Goal: Task Accomplishment & Management: Complete application form

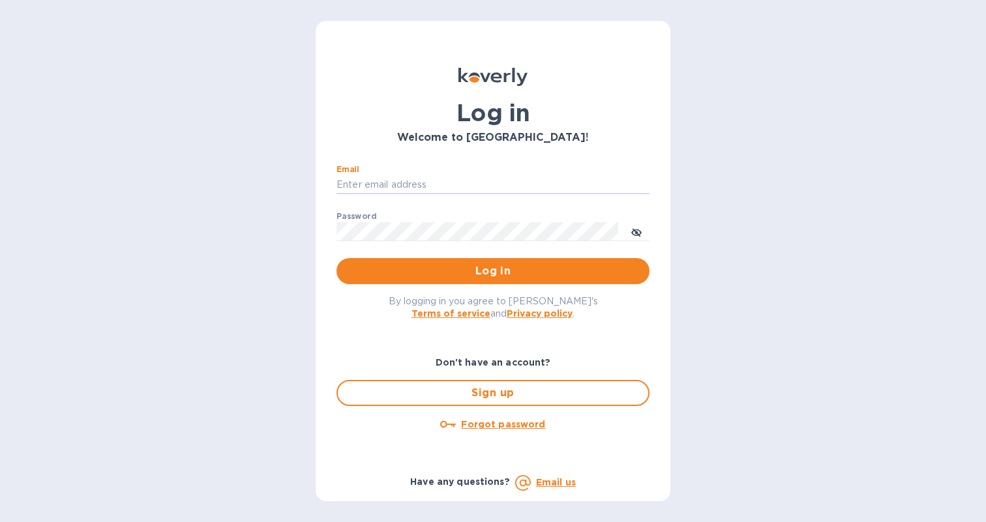
type input "jose@josepastorselections.com"
click at [493, 271] on button "Log in" at bounding box center [492, 271] width 313 height 26
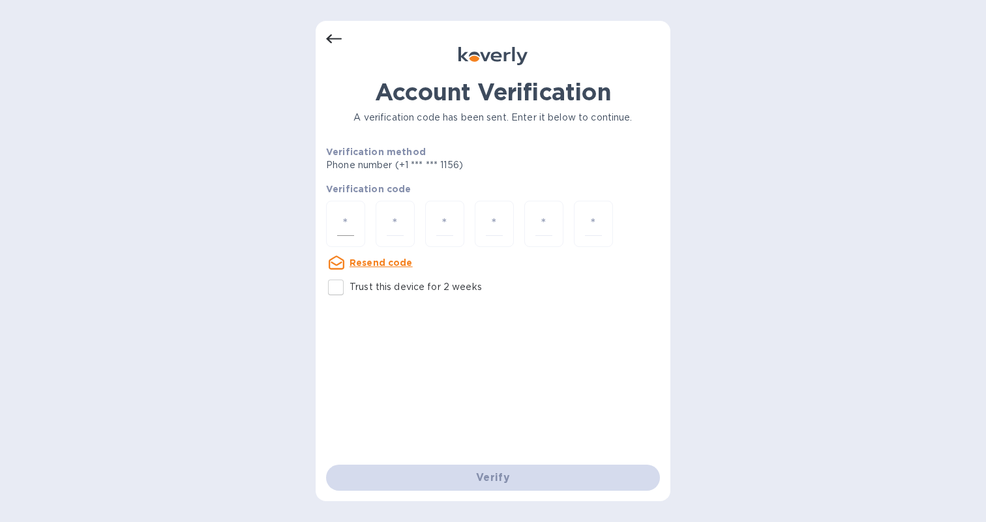
click at [355, 218] on div at bounding box center [345, 224] width 39 height 46
type input "6"
type input "9"
type input "4"
type input "9"
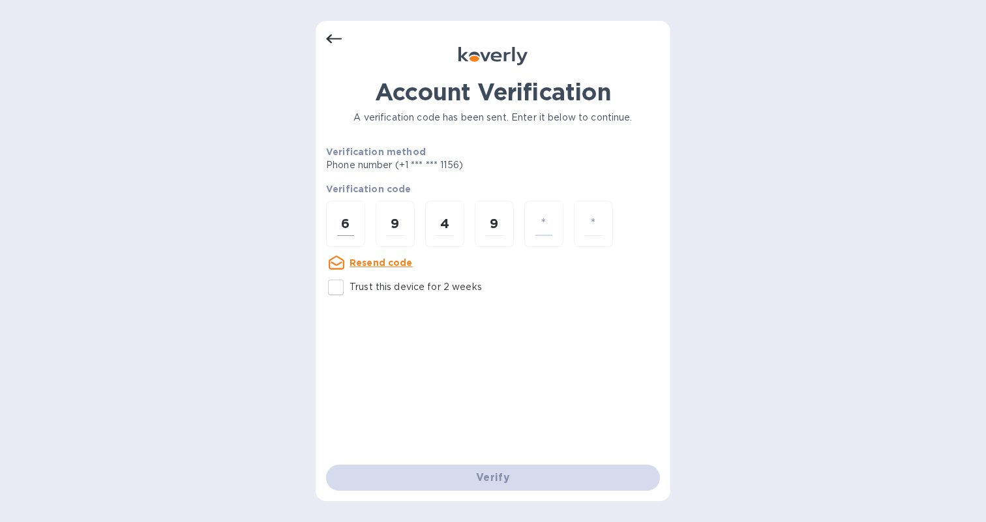
type input "5"
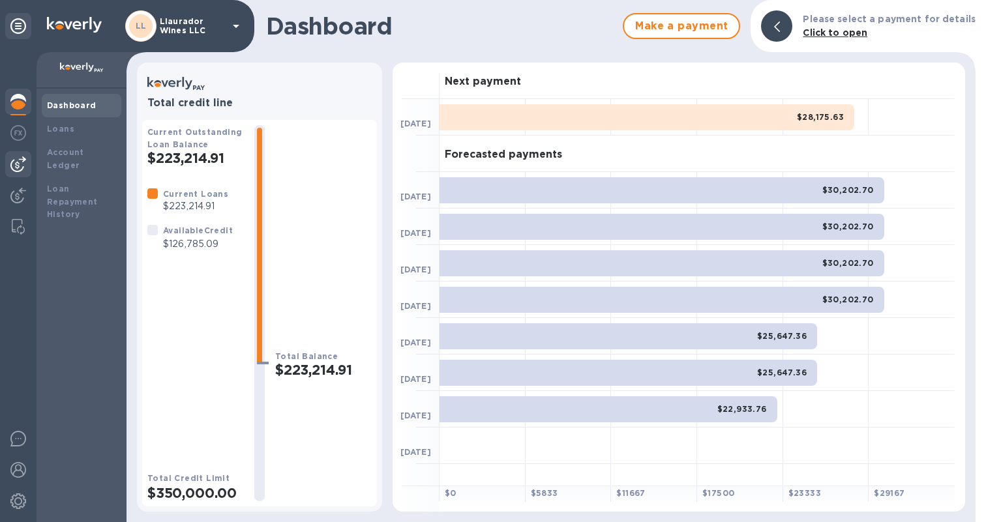
click at [21, 166] on img at bounding box center [18, 164] width 16 height 16
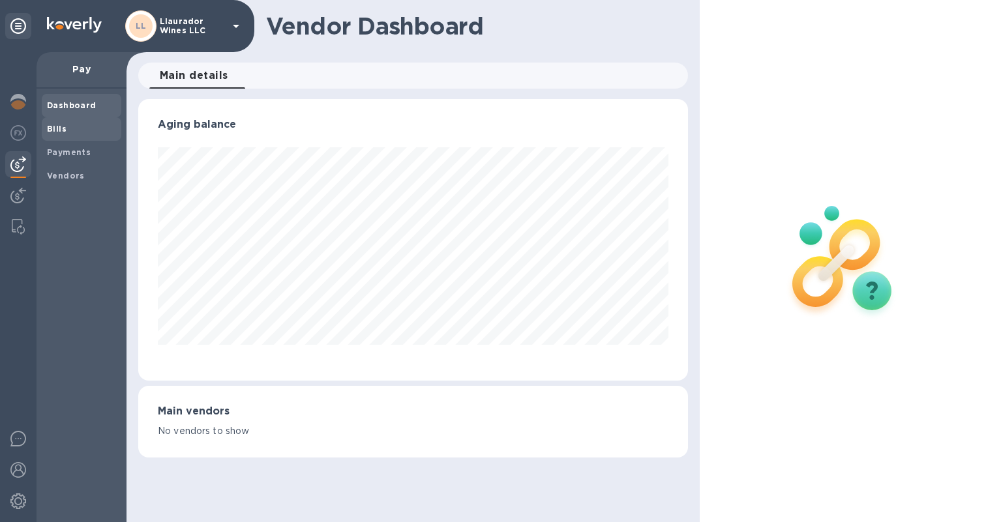
scroll to position [282, 549]
click at [72, 125] on span "Bills" at bounding box center [81, 129] width 69 height 13
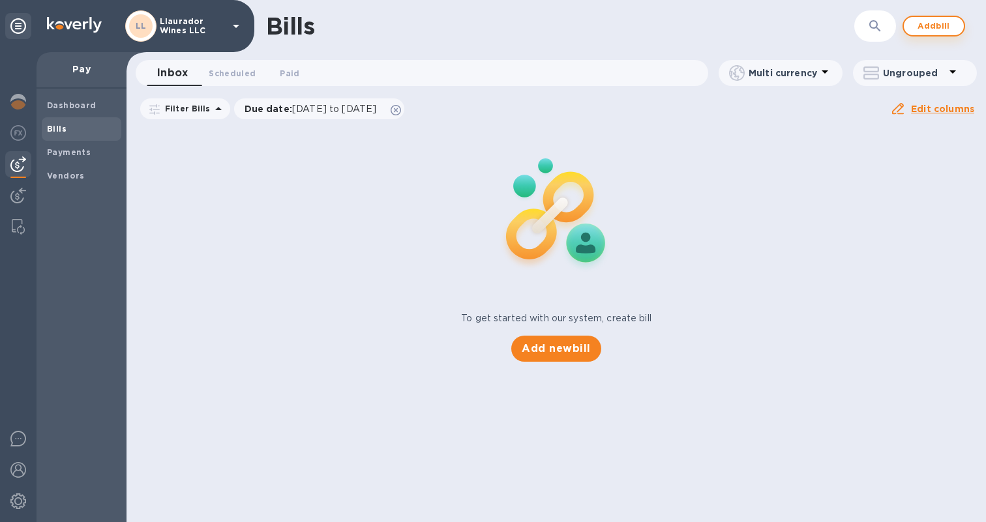
click at [949, 26] on span "Add bill" at bounding box center [933, 26] width 39 height 16
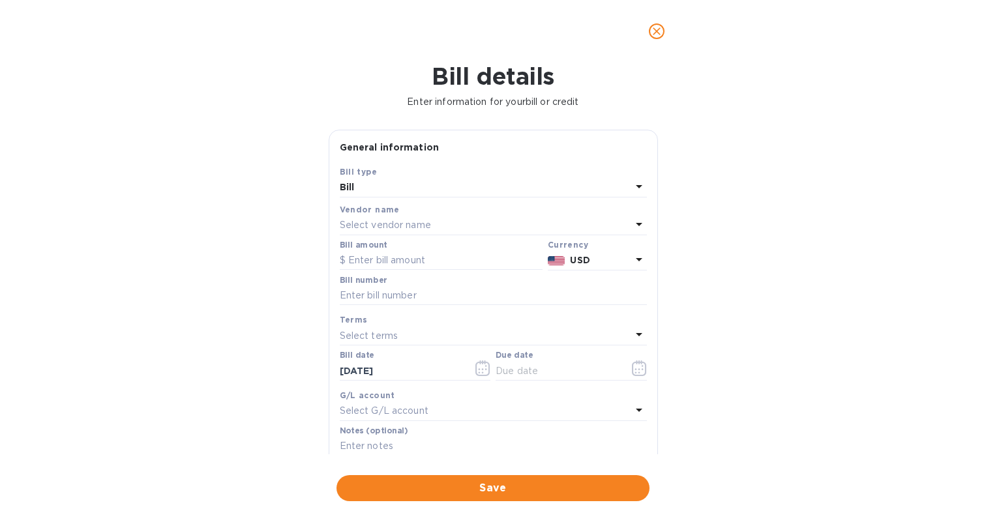
click at [362, 227] on p "Select vendor name" at bounding box center [385, 225] width 91 height 14
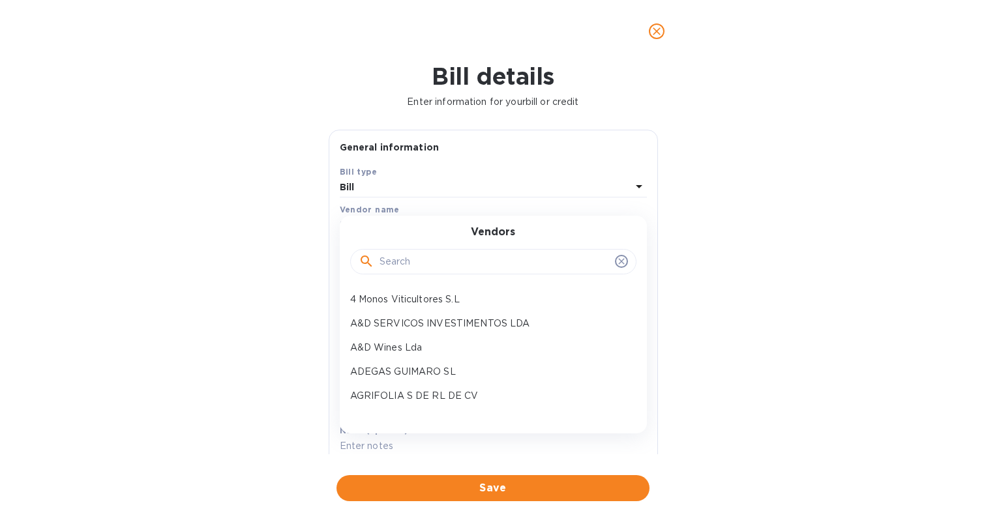
click at [386, 264] on input "text" at bounding box center [494, 262] width 230 height 20
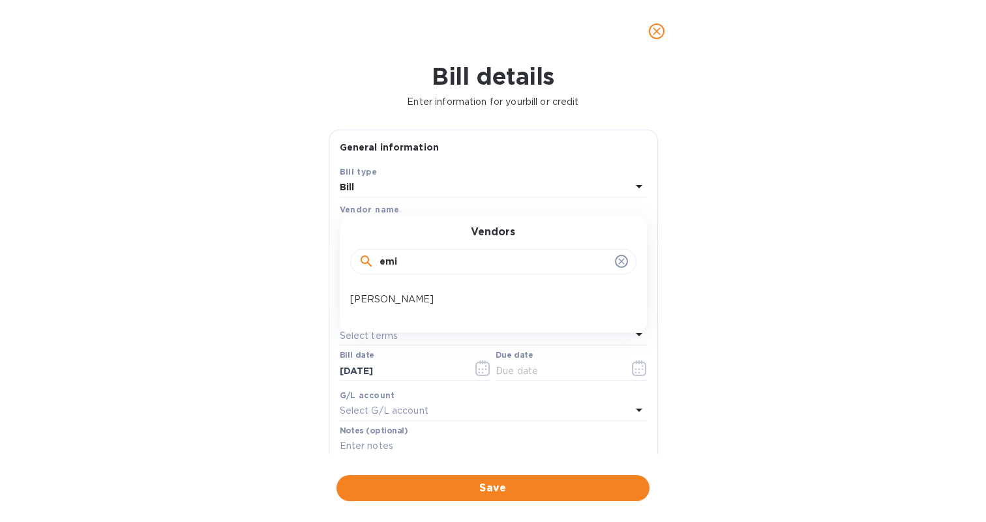
type input "Demi"
drag, startPoint x: 393, startPoint y: 282, endPoint x: 394, endPoint y: 294, distance: 12.4
click at [394, 294] on p "[PERSON_NAME]" at bounding box center [488, 300] width 276 height 14
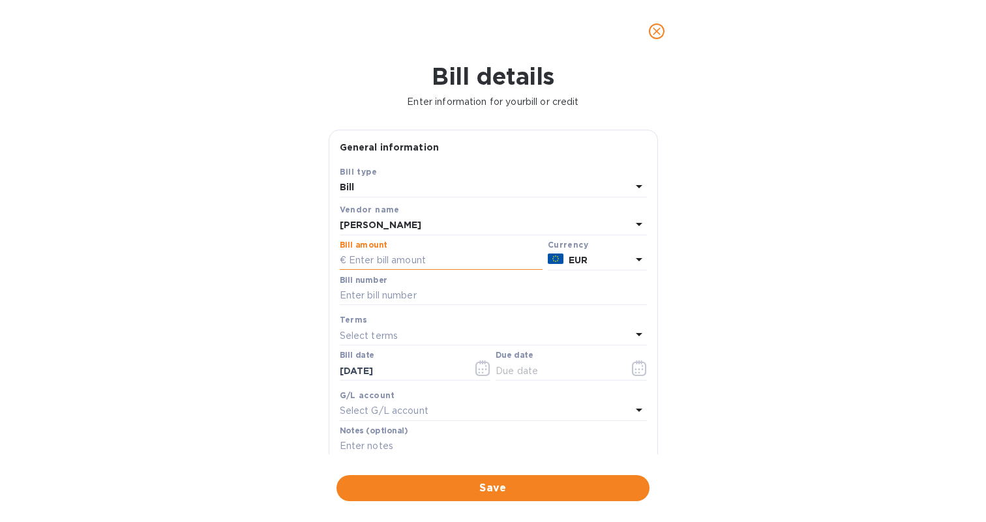
click at [389, 258] on input "text" at bounding box center [441, 261] width 203 height 20
type input "4,328.40"
click at [388, 293] on input "text" at bounding box center [493, 296] width 307 height 20
type input "2/2 2025 shipment"
click at [392, 329] on p "Select terms" at bounding box center [369, 336] width 59 height 14
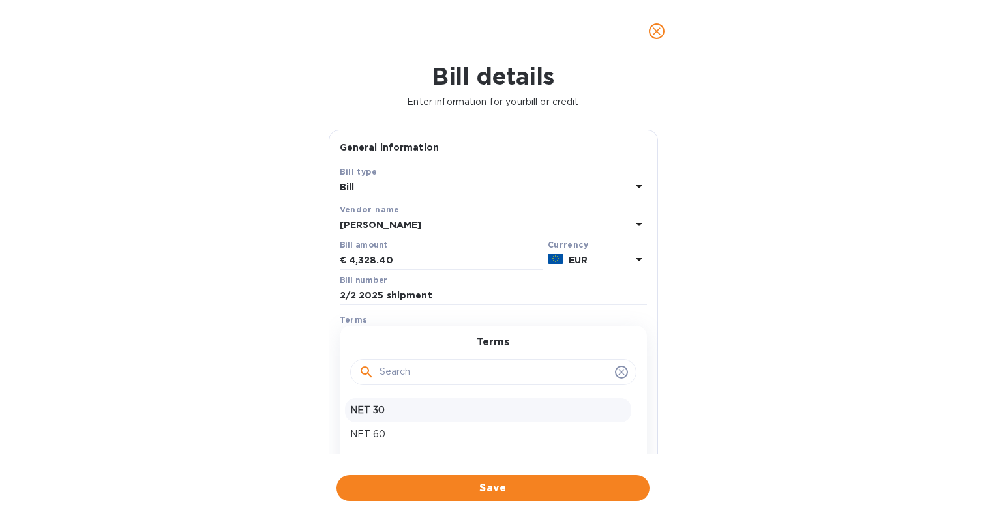
click at [392, 404] on p "NET 30" at bounding box center [488, 411] width 276 height 14
type input "[DATE]"
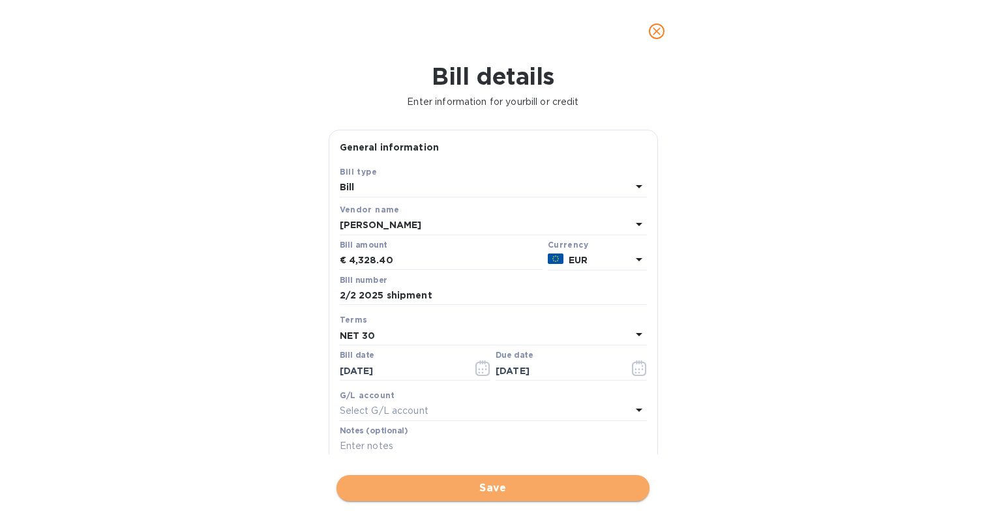
click at [491, 480] on span "Save" at bounding box center [493, 488] width 292 height 16
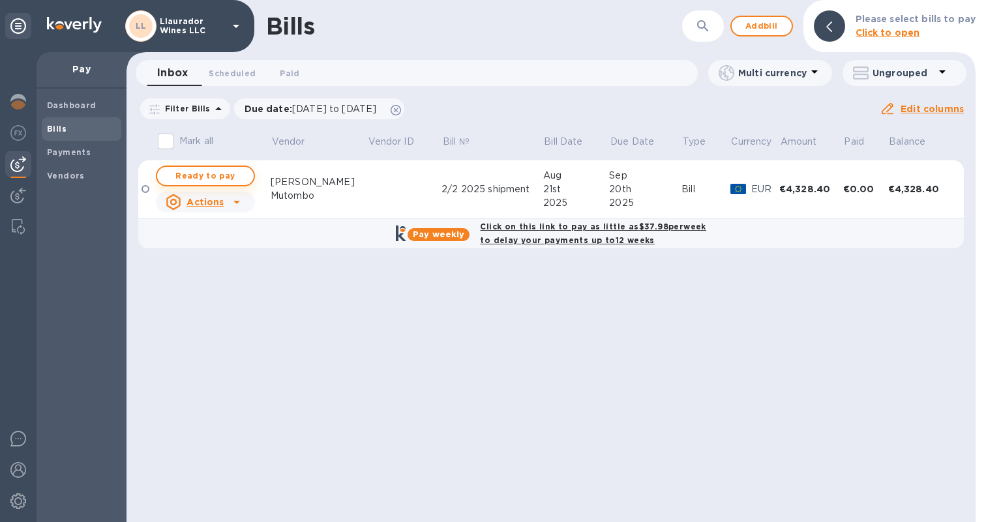
click at [235, 176] on span "Ready to pay" at bounding box center [206, 176] width 76 height 16
checkbox input "true"
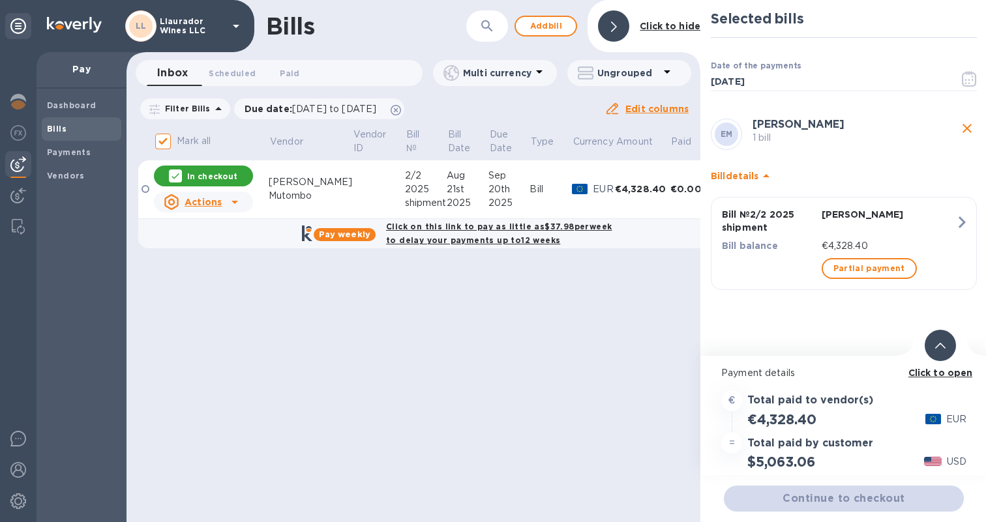
click at [940, 376] on b "Click to open" at bounding box center [940, 373] width 65 height 10
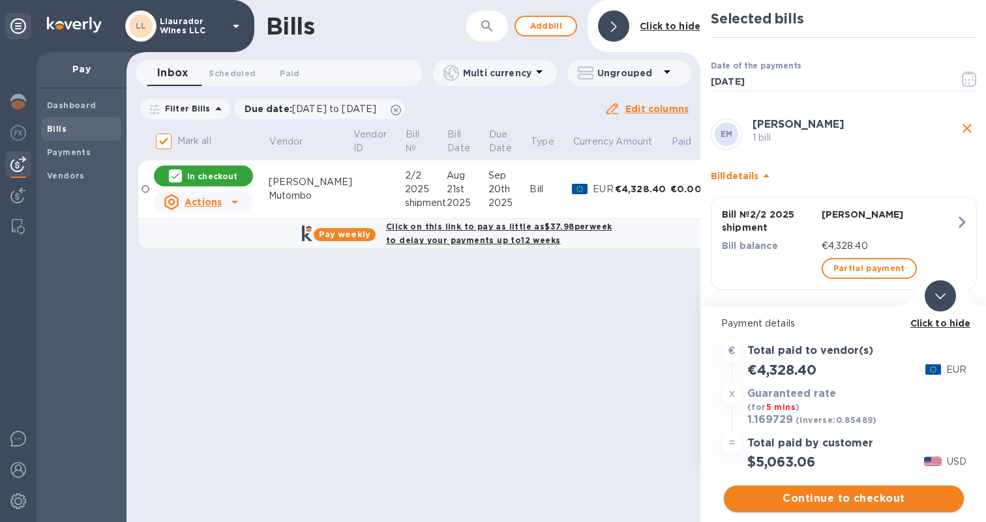
click at [842, 501] on span "Continue to checkout" at bounding box center [843, 499] width 219 height 16
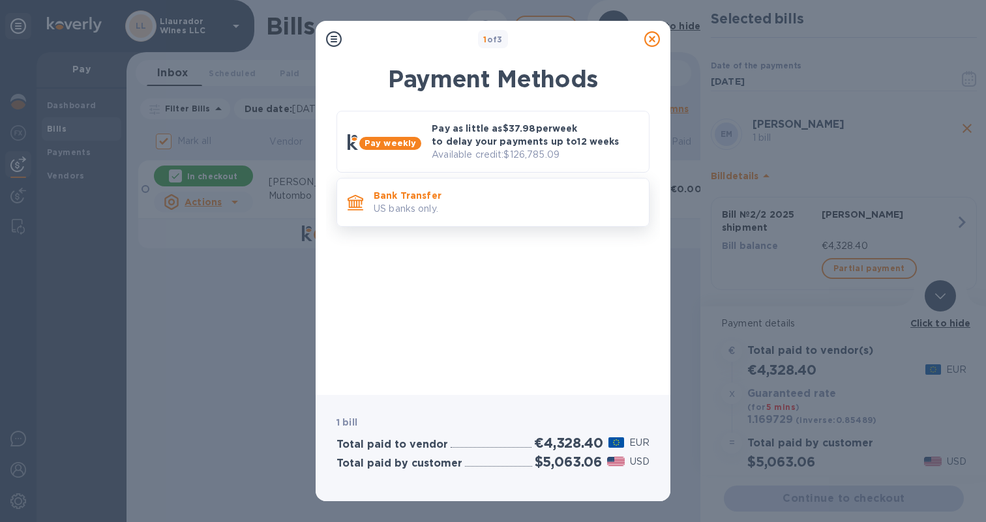
click at [484, 205] on p "US banks only." at bounding box center [506, 209] width 265 height 14
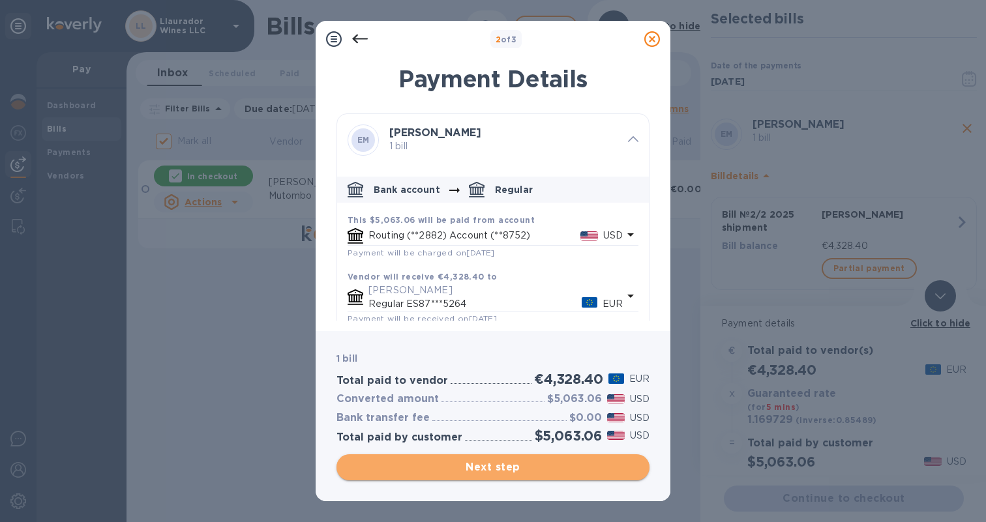
click at [484, 471] on span "Next step" at bounding box center [493, 468] width 292 height 16
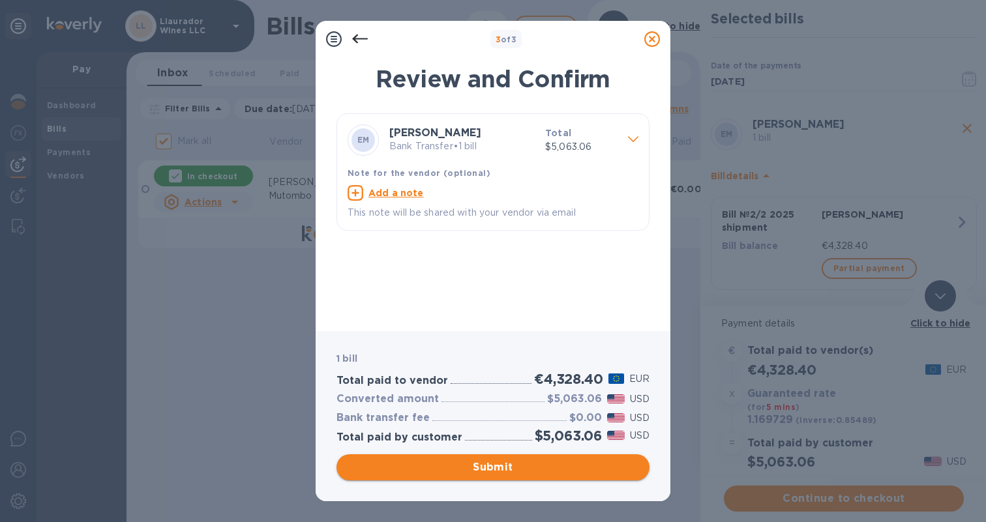
click at [483, 469] on span "Submit" at bounding box center [493, 468] width 292 height 16
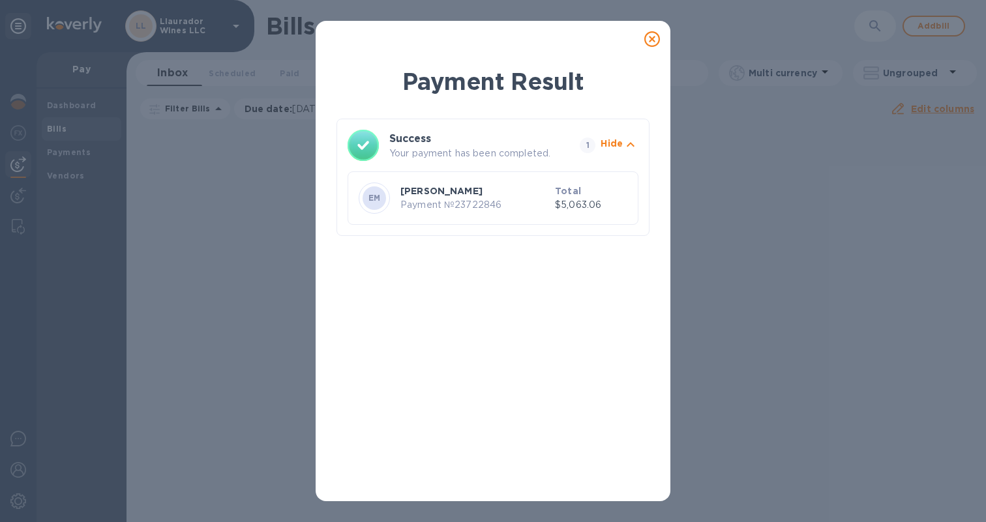
click at [653, 38] on icon at bounding box center [652, 39] width 16 height 16
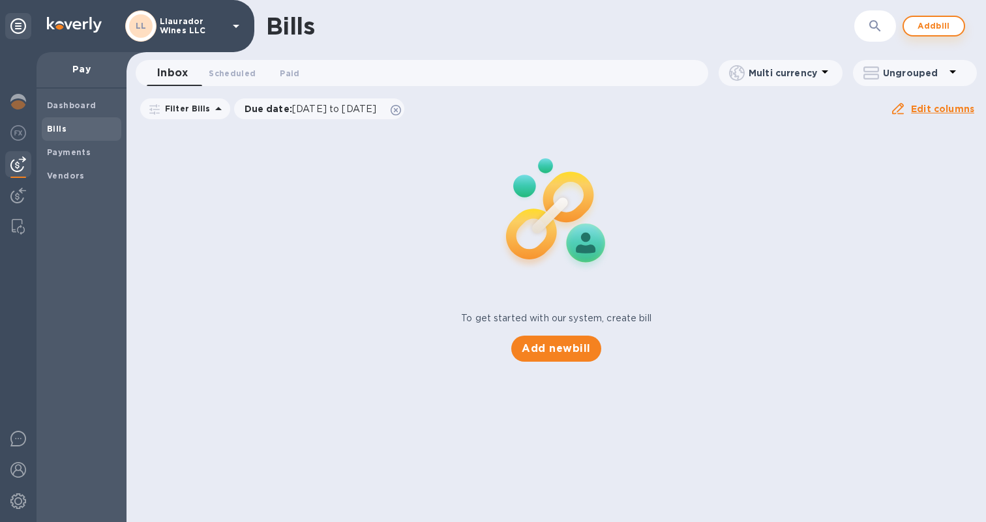
click at [948, 25] on span "Add bill" at bounding box center [933, 26] width 39 height 16
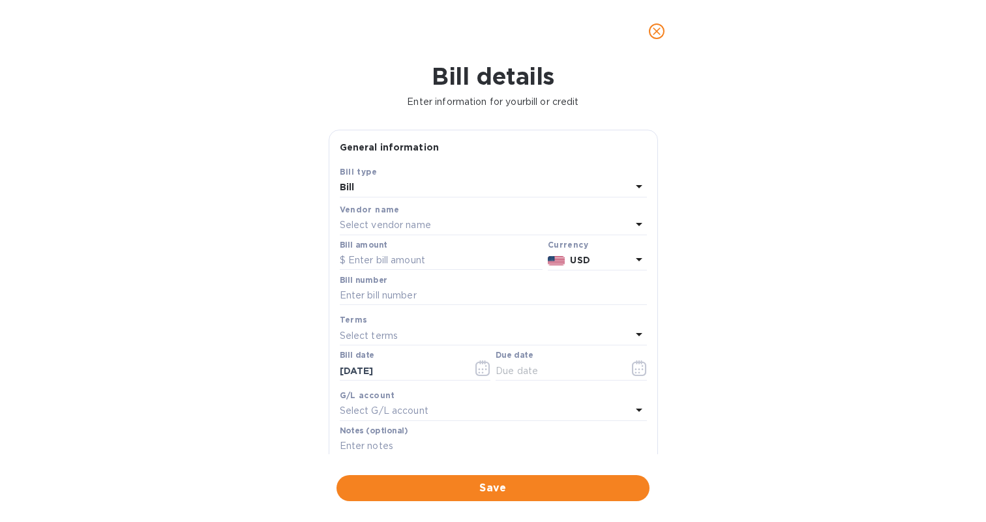
click at [399, 223] on p "Select vendor name" at bounding box center [385, 225] width 91 height 14
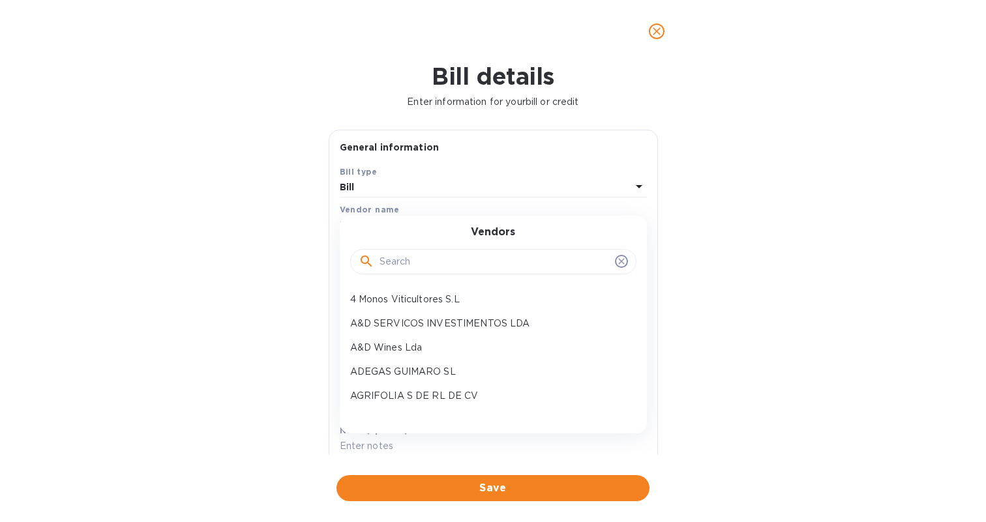
click at [401, 263] on input "text" at bounding box center [494, 262] width 230 height 20
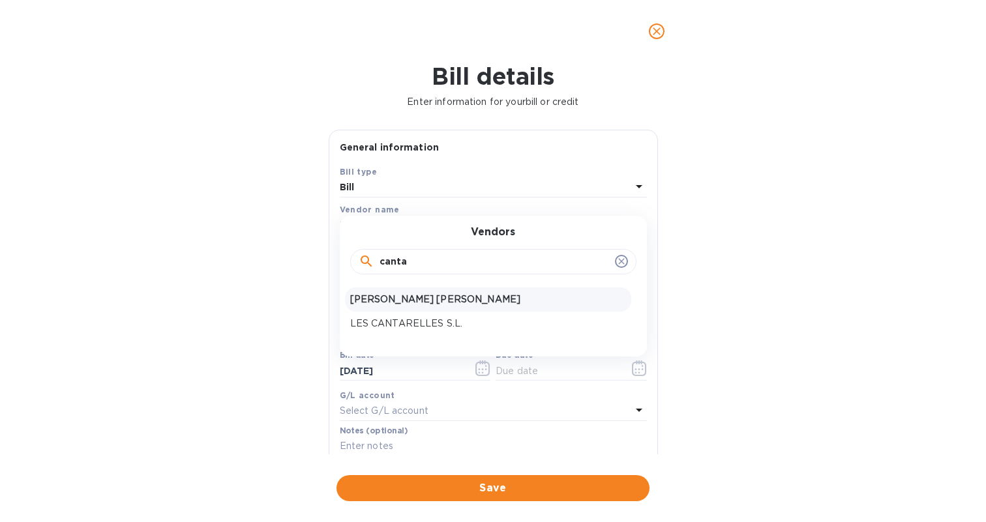
type input "canta"
click at [407, 291] on div "[PERSON_NAME] [PERSON_NAME]" at bounding box center [488, 299] width 286 height 24
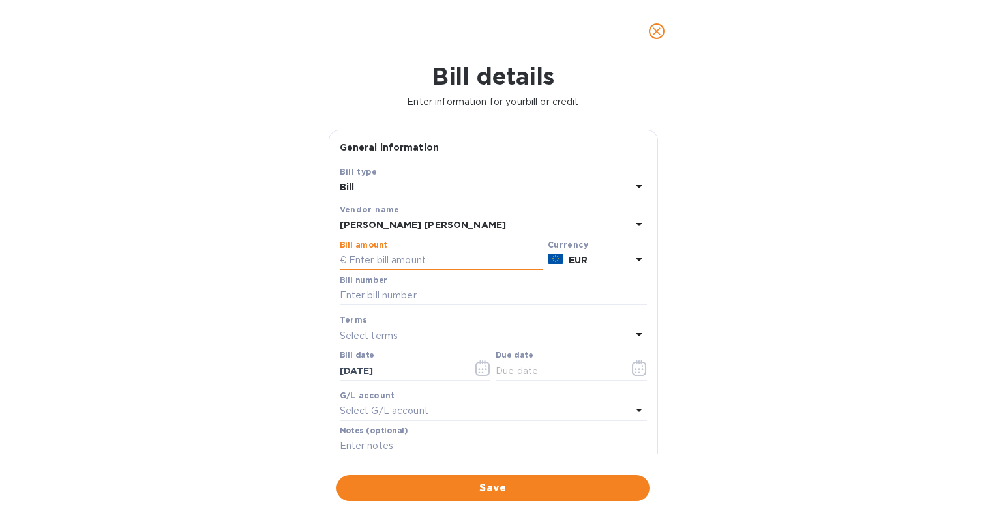
click at [388, 267] on input "text" at bounding box center [441, 261] width 203 height 20
type input "14,935.20"
paste input "L"
type input "2/2 Lirondo 2024"
click at [366, 344] on div "Terms Select terms" at bounding box center [493, 329] width 307 height 33
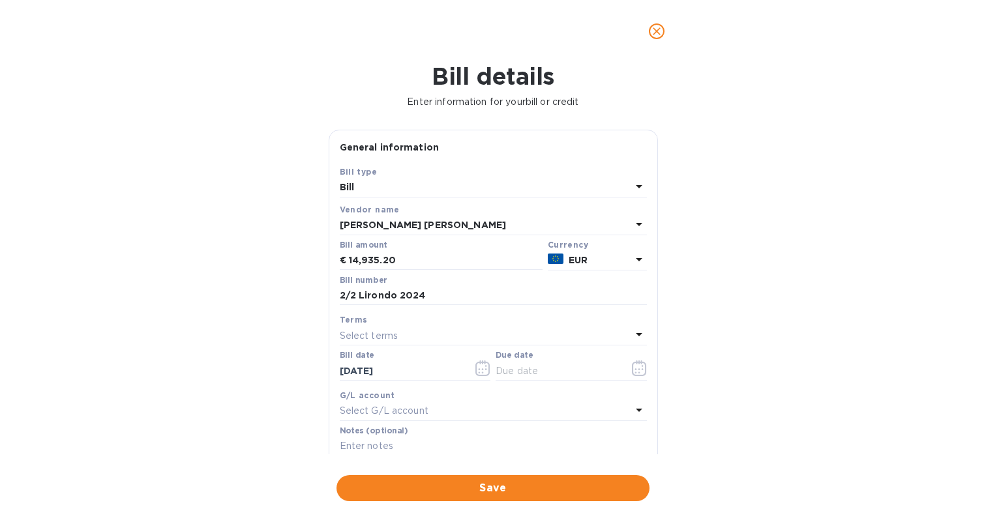
click at [368, 340] on p "Select terms" at bounding box center [369, 336] width 59 height 14
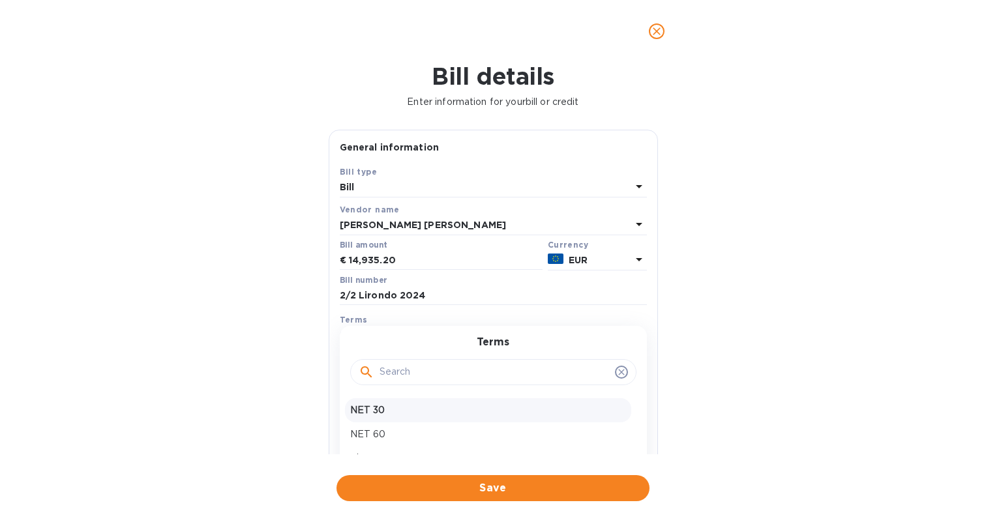
click at [370, 404] on p "NET 30" at bounding box center [488, 411] width 276 height 14
type input "[DATE]"
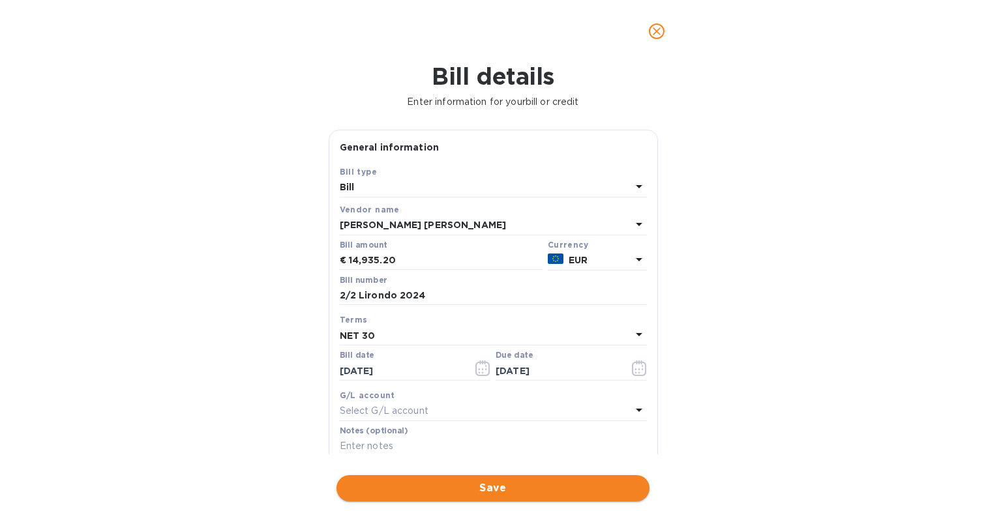
click at [516, 483] on span "Save" at bounding box center [493, 488] width 292 height 16
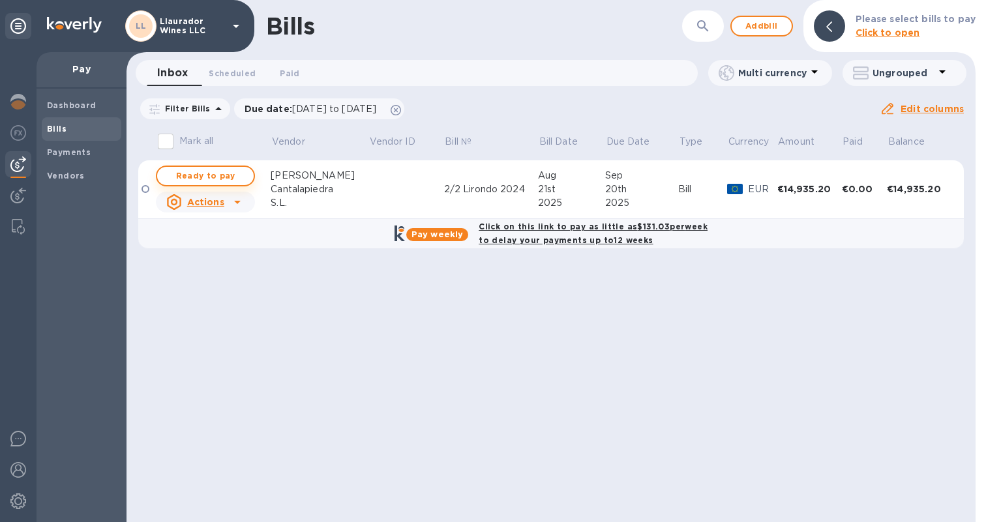
click at [235, 171] on span "Ready to pay" at bounding box center [206, 176] width 76 height 16
checkbox input "true"
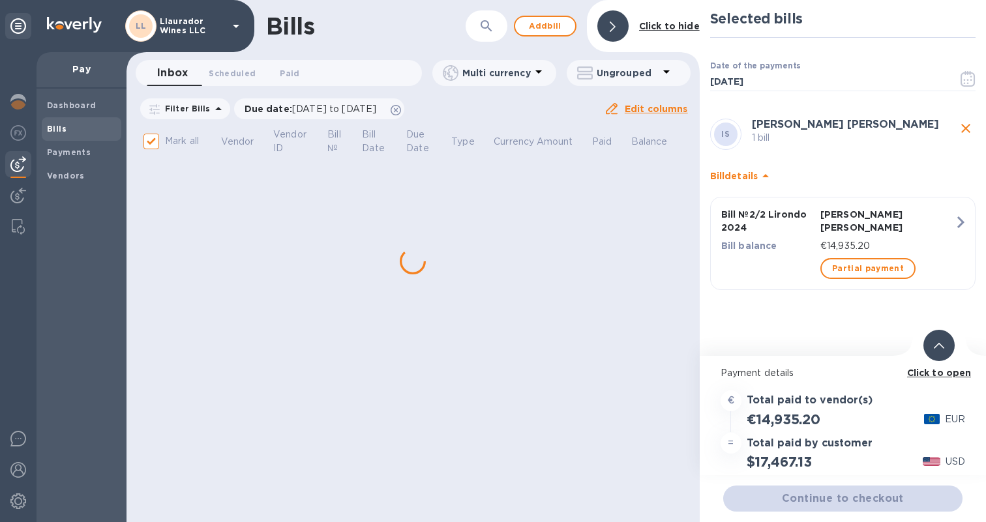
click at [948, 371] on b "Click to open" at bounding box center [939, 373] width 65 height 10
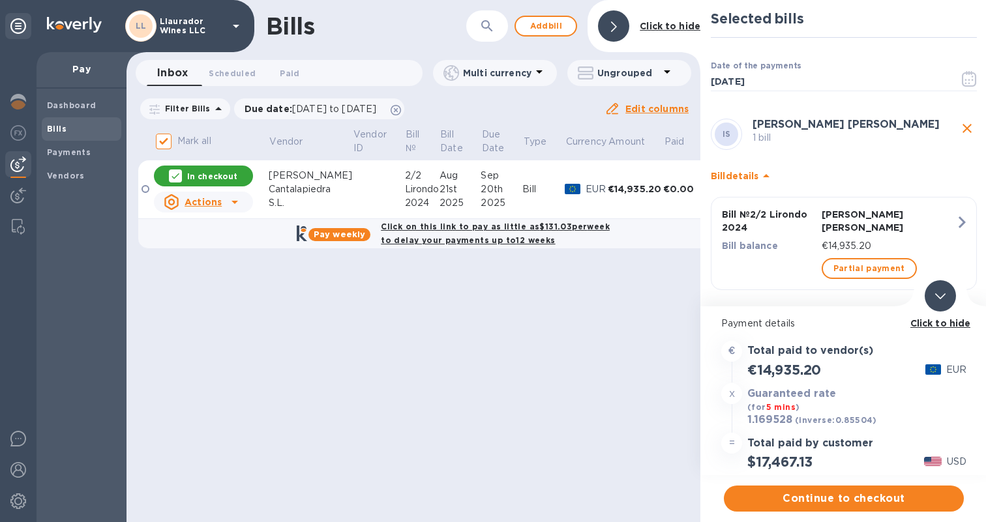
click at [948, 371] on p "EUR" at bounding box center [956, 370] width 20 height 14
click at [854, 504] on span "Continue to checkout" at bounding box center [843, 499] width 219 height 16
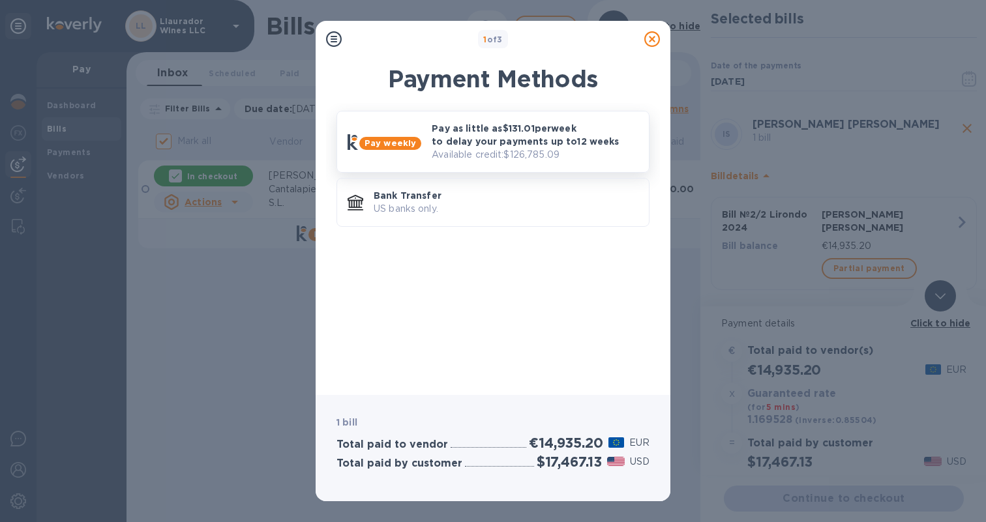
click at [477, 151] on p "Available credit: $126,785.09" at bounding box center [535, 155] width 207 height 14
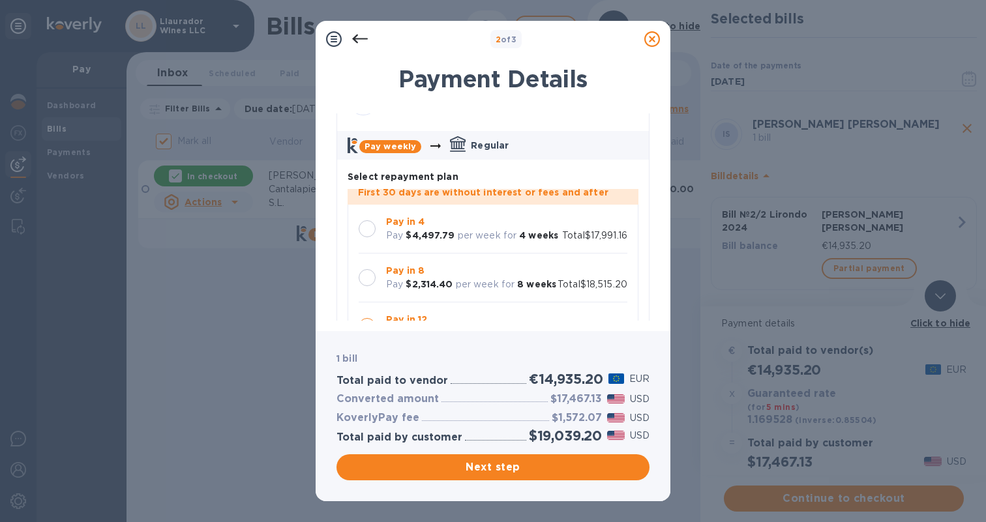
scroll to position [76, 0]
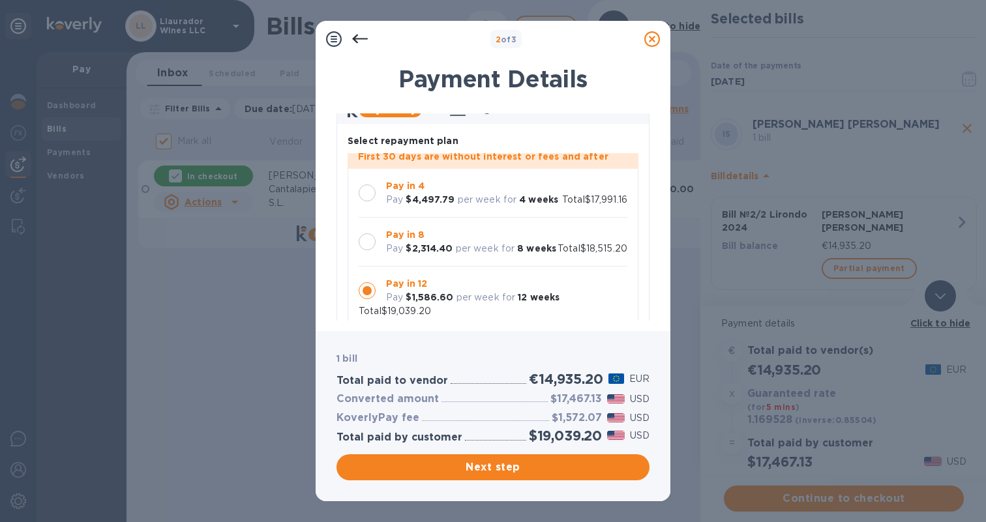
click at [365, 233] on div at bounding box center [367, 241] width 17 height 17
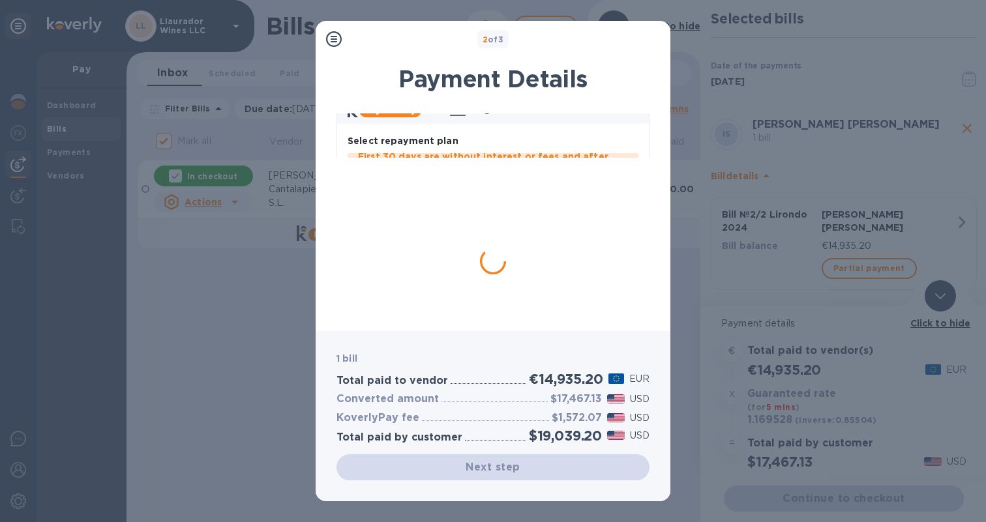
scroll to position [16, 0]
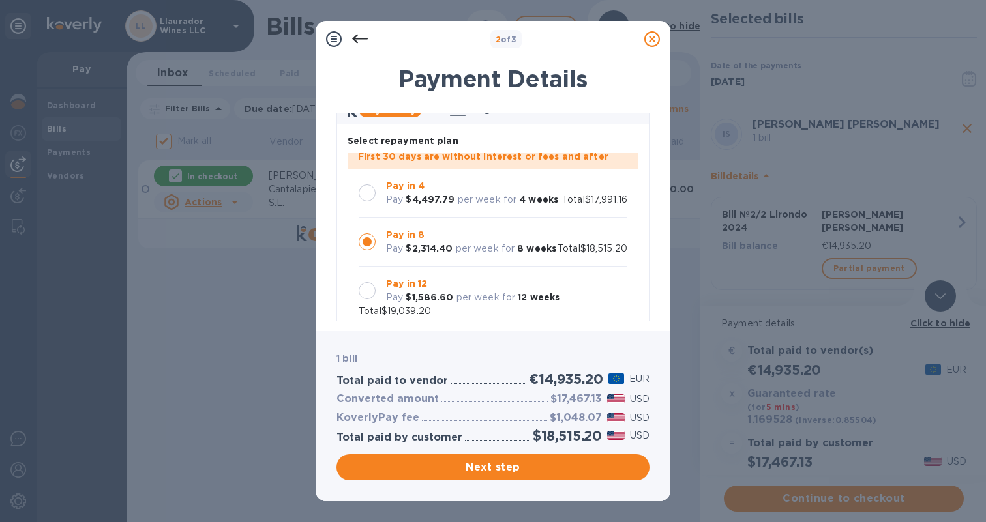
click at [370, 188] on div at bounding box center [367, 192] width 17 height 17
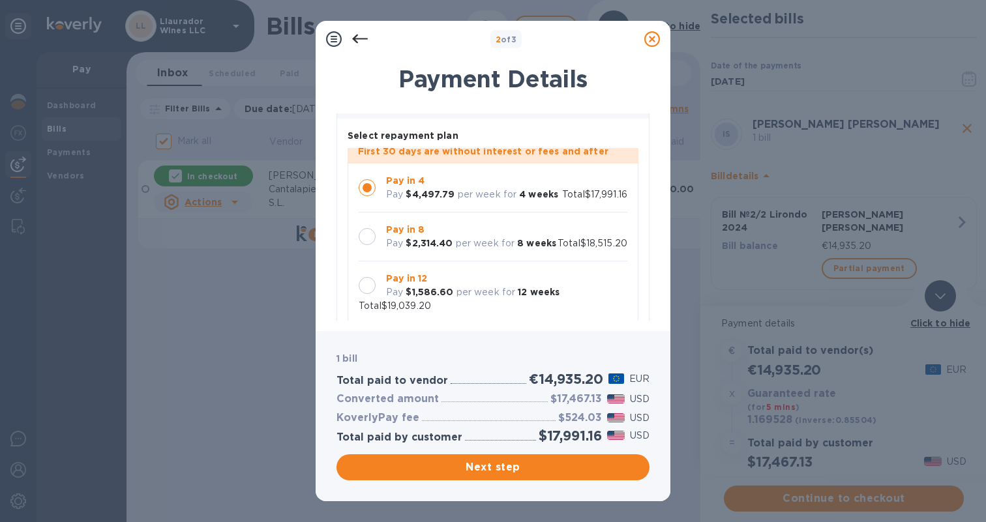
scroll to position [58, 0]
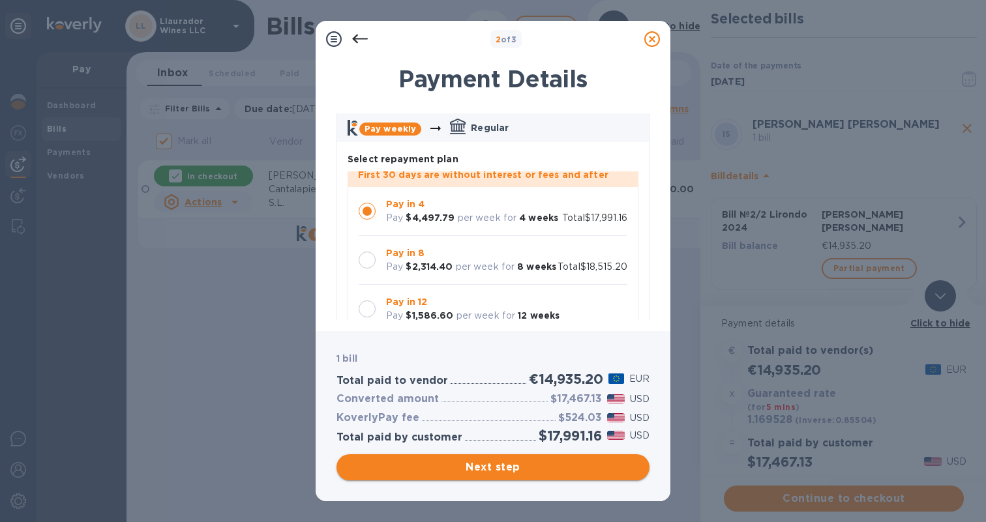
click at [460, 459] on button "Next step" at bounding box center [492, 467] width 313 height 26
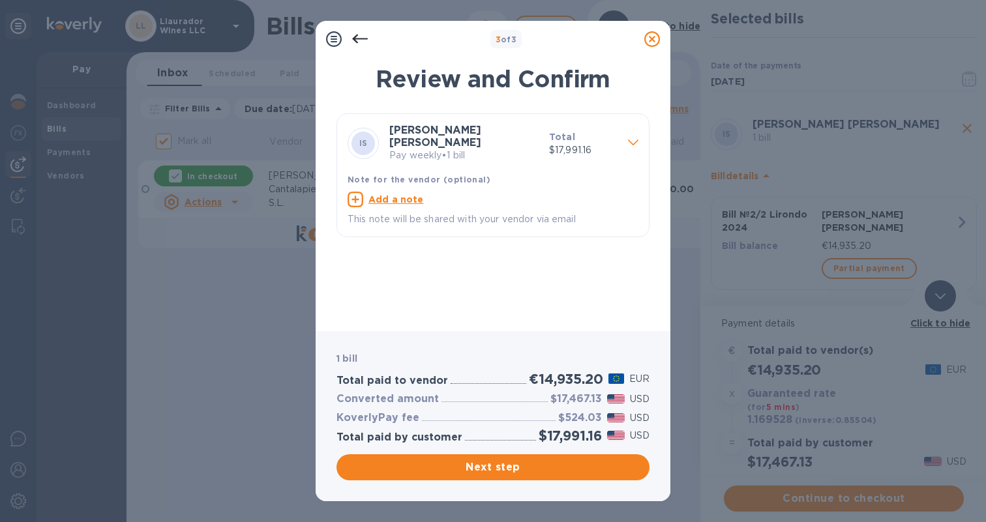
click at [547, 445] on div "$17,991.16" at bounding box center [570, 436] width 68 height 22
click at [545, 469] on span "Next step" at bounding box center [493, 468] width 292 height 16
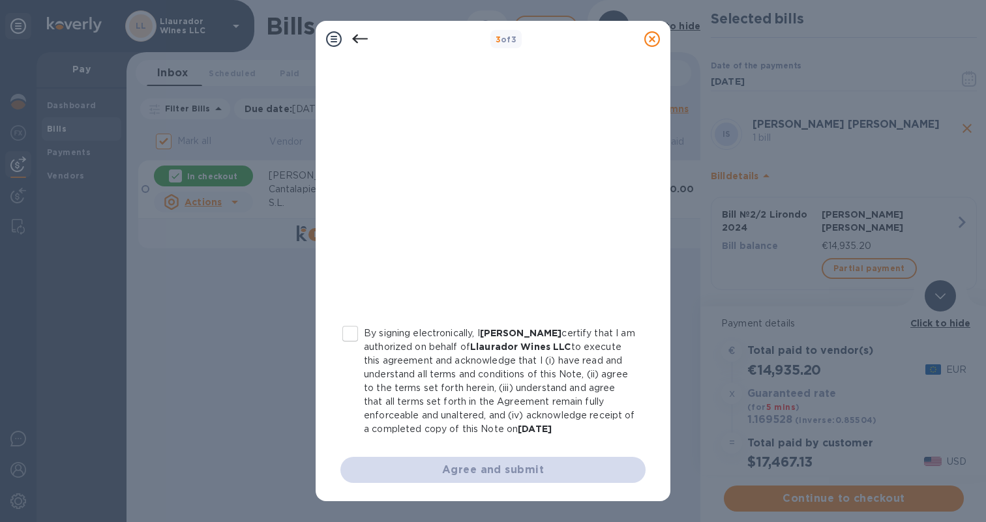
scroll to position [207, 0]
click at [355, 328] on input "By signing electronically, I [PERSON_NAME] certify that I am authorized on beha…" at bounding box center [349, 333] width 27 height 27
checkbox input "true"
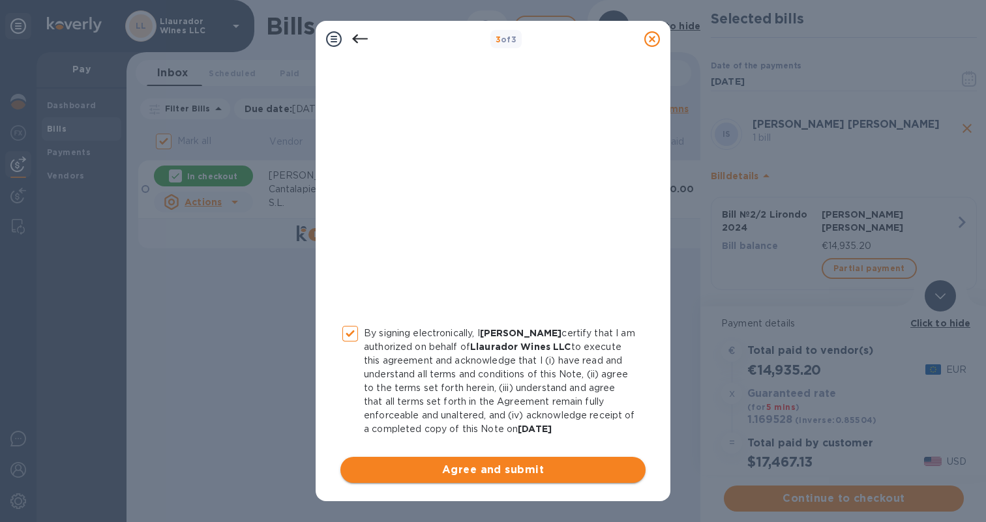
click at [589, 467] on span "Agree and submit" at bounding box center [493, 470] width 284 height 16
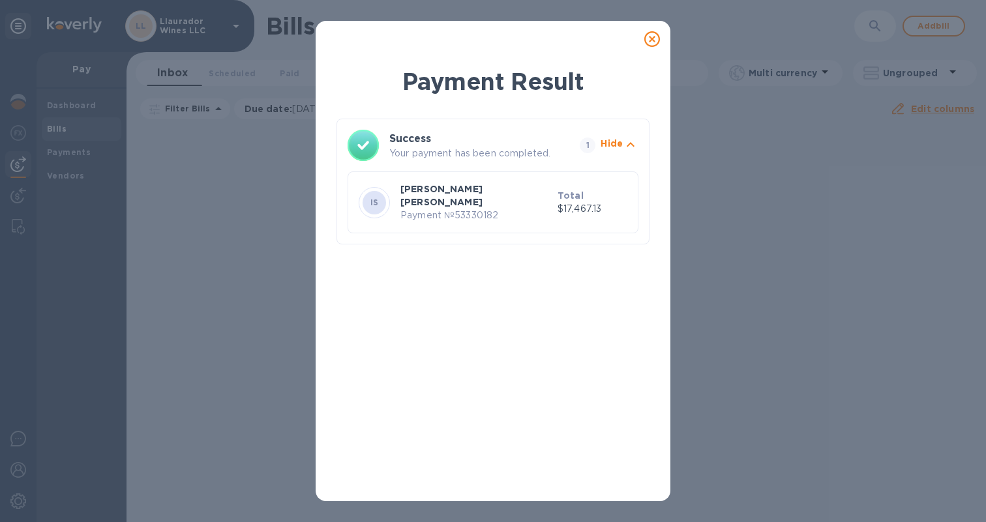
click at [654, 39] on icon at bounding box center [652, 39] width 16 height 16
